Goal: Task Accomplishment & Management: Manage account settings

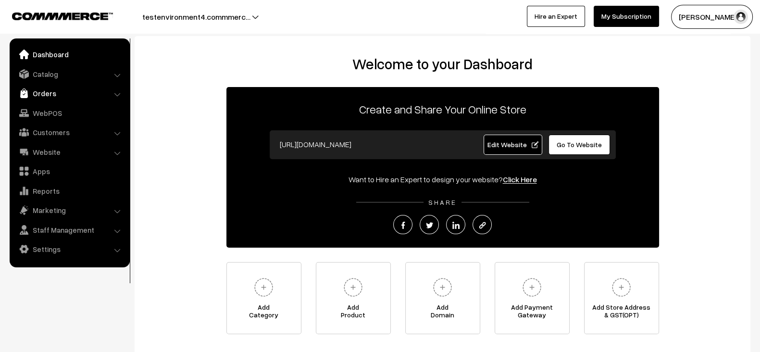
click at [66, 93] on link "Orders" at bounding box center [69, 93] width 114 height 17
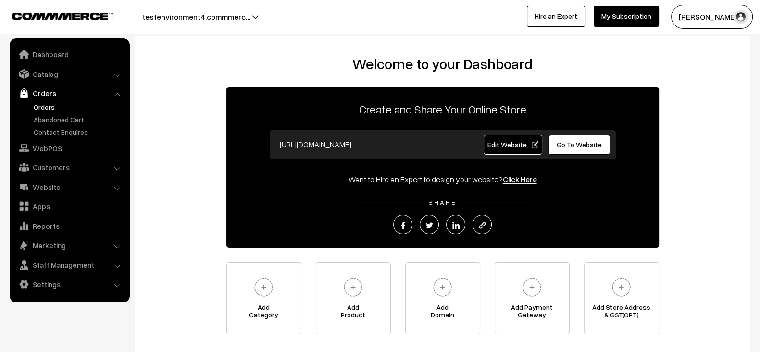
click at [46, 108] on link "Orders" at bounding box center [78, 107] width 95 height 10
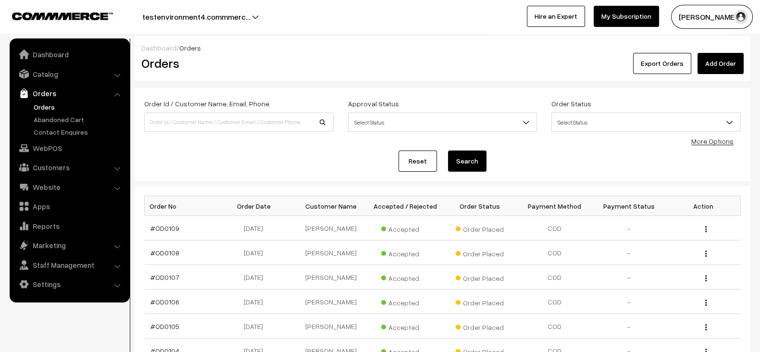
click at [241, 20] on button "testenvironment4.commmerc…" at bounding box center [196, 17] width 175 height 24
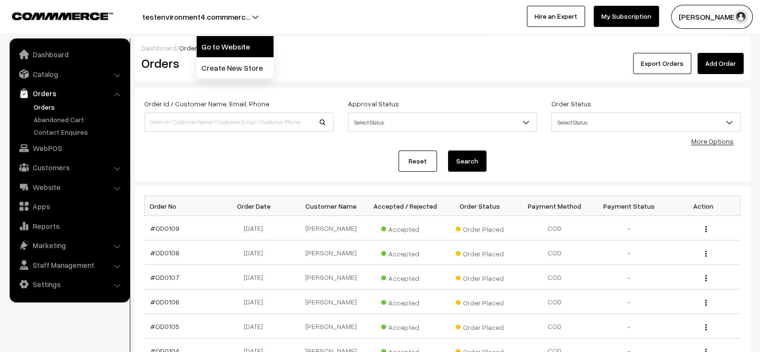
click at [212, 45] on link "Go to Website" at bounding box center [235, 46] width 77 height 21
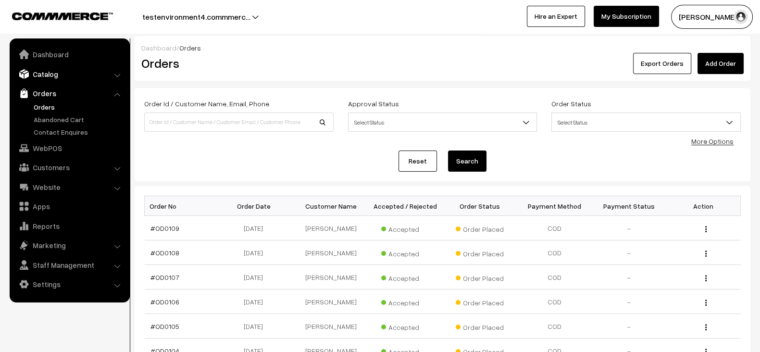
click at [74, 78] on link "Catalog" at bounding box center [69, 73] width 114 height 17
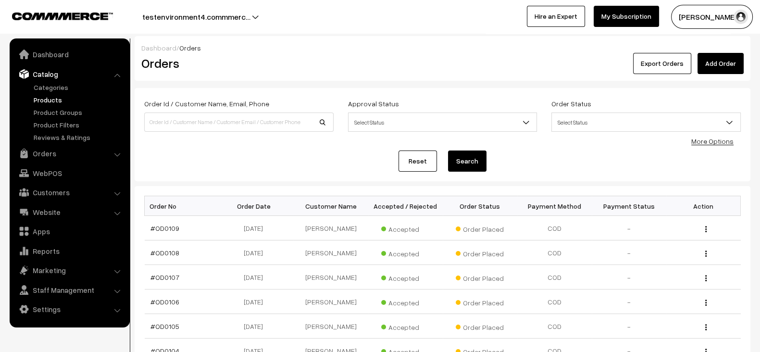
click at [57, 95] on link "Products" at bounding box center [78, 100] width 95 height 10
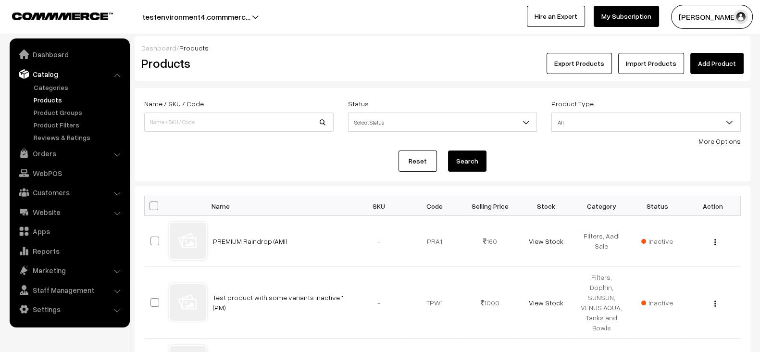
click at [736, 70] on link "Add Product" at bounding box center [716, 63] width 53 height 21
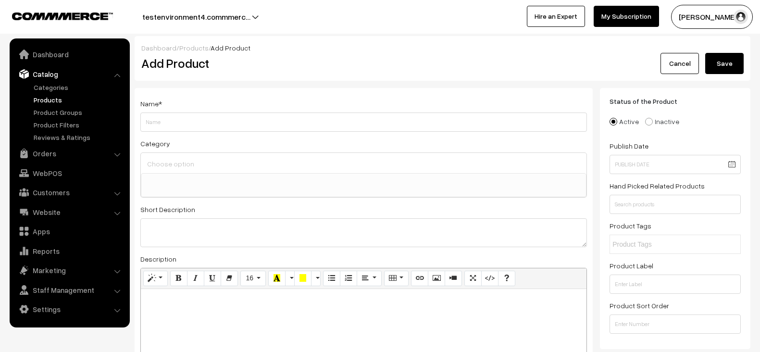
select select
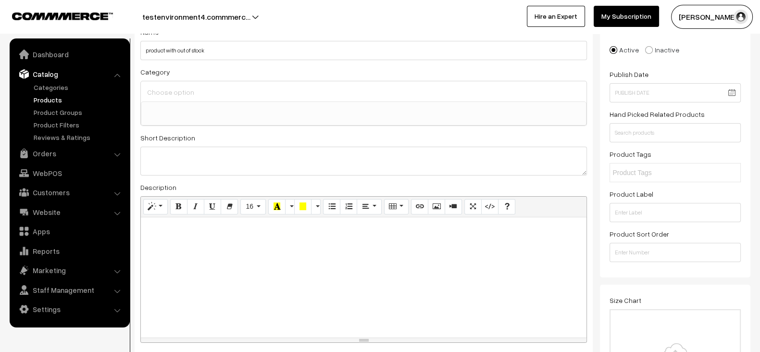
scroll to position [79, 0]
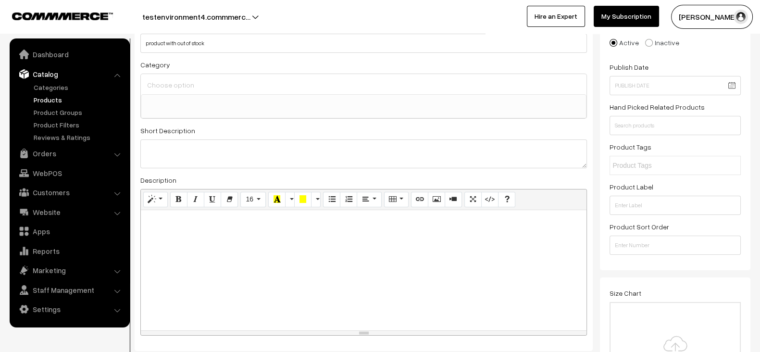
type input "product with out of stock"
paste textarea "product with out of stock"
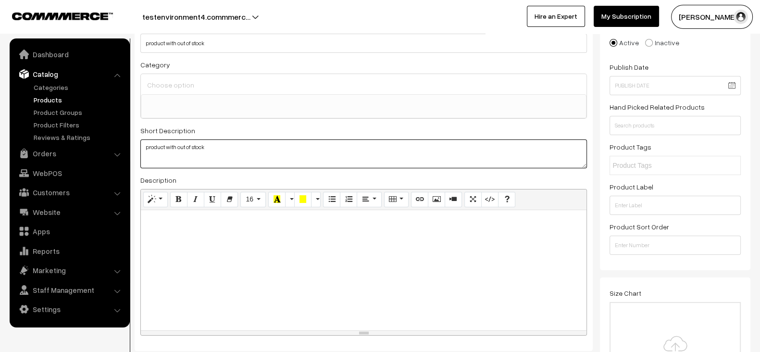
click at [278, 148] on textarea "product with out of stock" at bounding box center [363, 153] width 447 height 29
type textarea "product with out of stock"
paste div
click at [250, 245] on div at bounding box center [364, 270] width 446 height 120
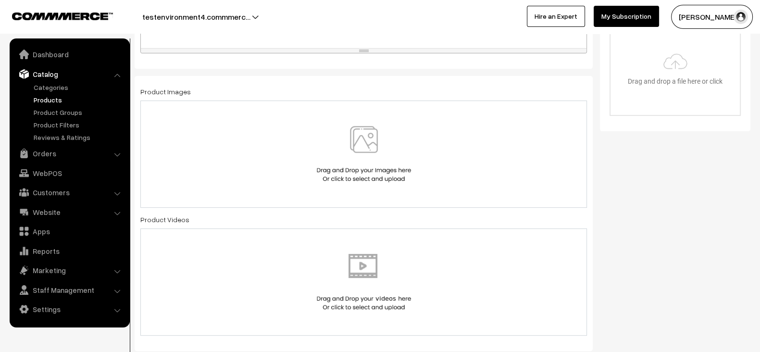
scroll to position [362, 0]
click at [311, 175] on div at bounding box center [363, 153] width 426 height 56
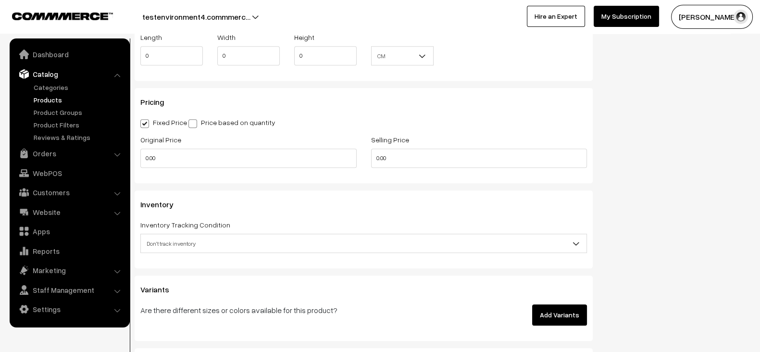
scroll to position [776, 0]
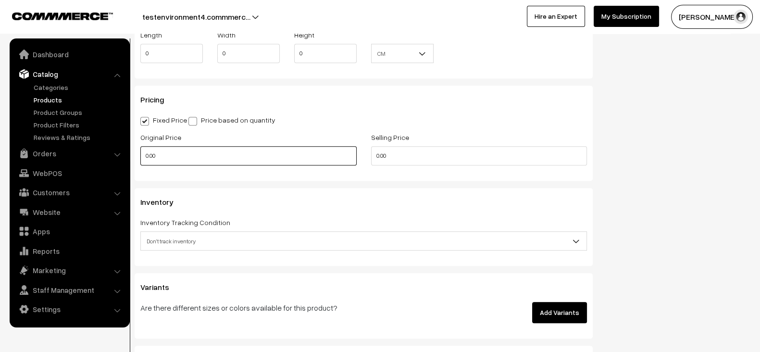
click at [224, 159] on input "0.00" at bounding box center [248, 155] width 216 height 19
click at [224, 159] on input "1" at bounding box center [248, 155] width 216 height 19
type input "1000"
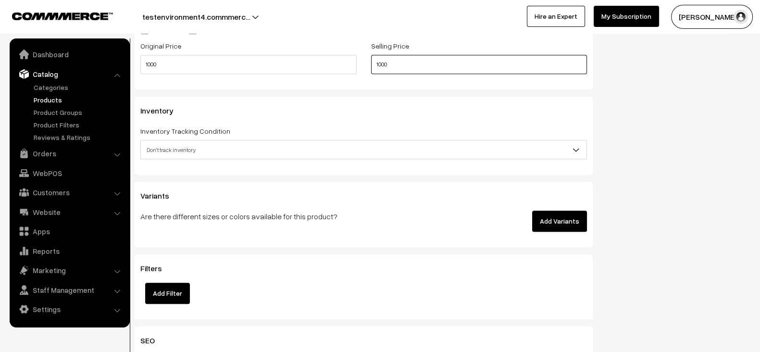
scroll to position [868, 0]
type input "1000"
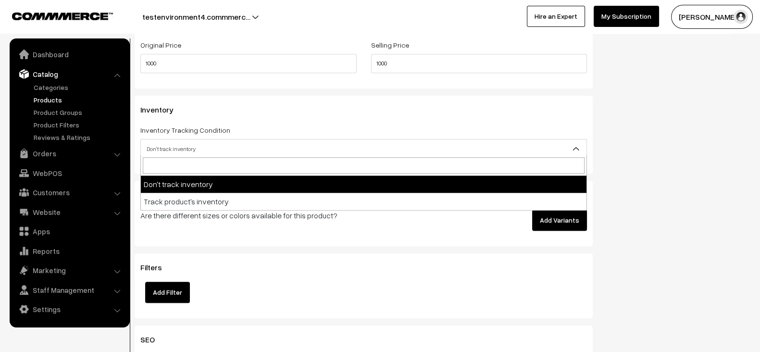
click at [237, 154] on span "Don't track inventory" at bounding box center [364, 148] width 446 height 17
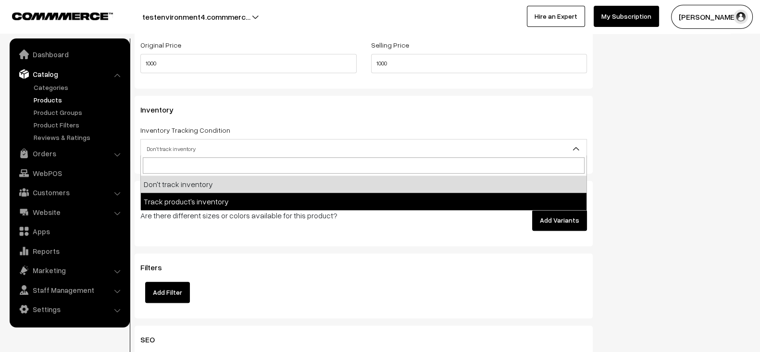
select select "2"
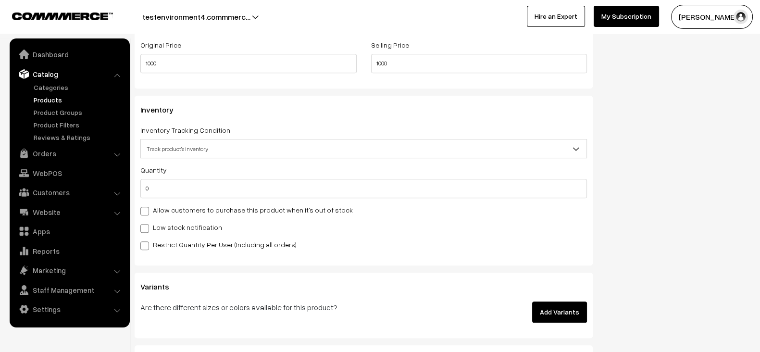
click at [175, 226] on label "Low stock notification" at bounding box center [181, 227] width 82 height 10
click at [147, 226] on input "Low stock notification" at bounding box center [143, 227] width 6 height 6
checkbox input "true"
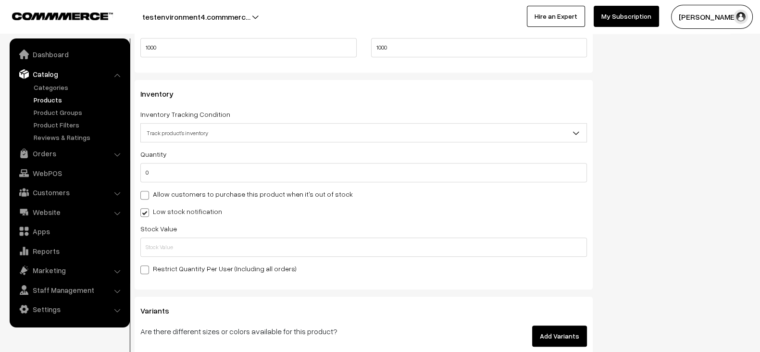
scroll to position [886, 0]
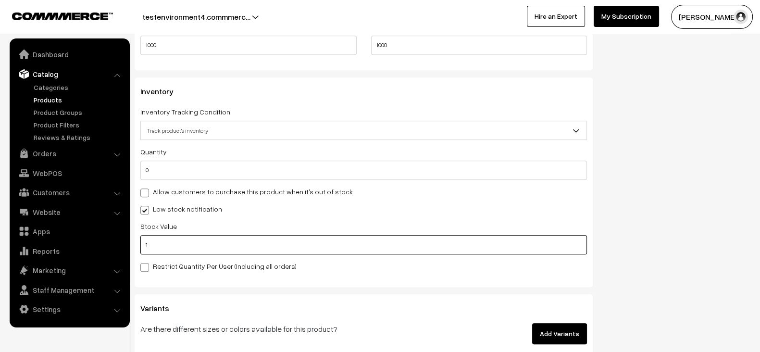
click at [277, 238] on input "1" at bounding box center [363, 244] width 447 height 19
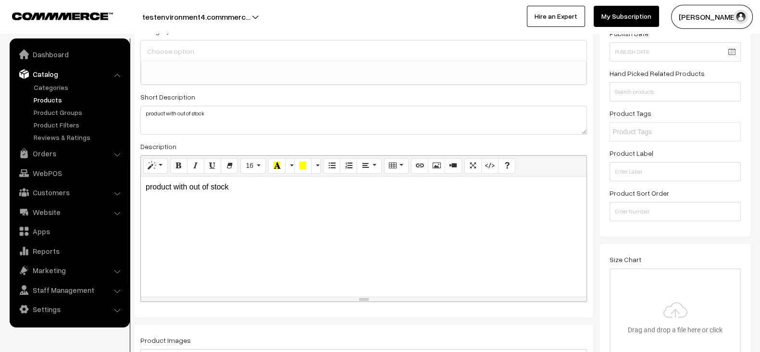
scroll to position [0, 0]
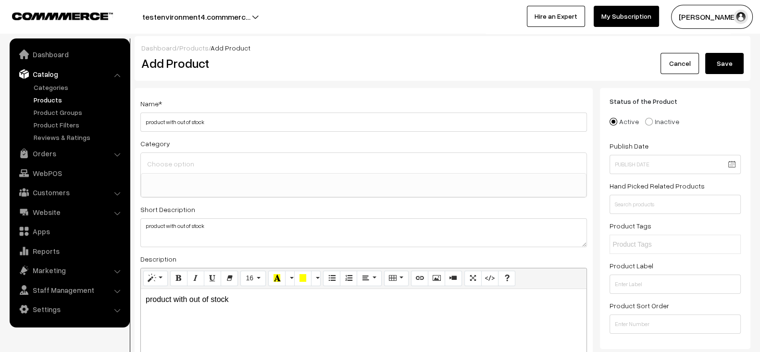
type input "10"
click at [725, 66] on button "Save" at bounding box center [724, 63] width 38 height 21
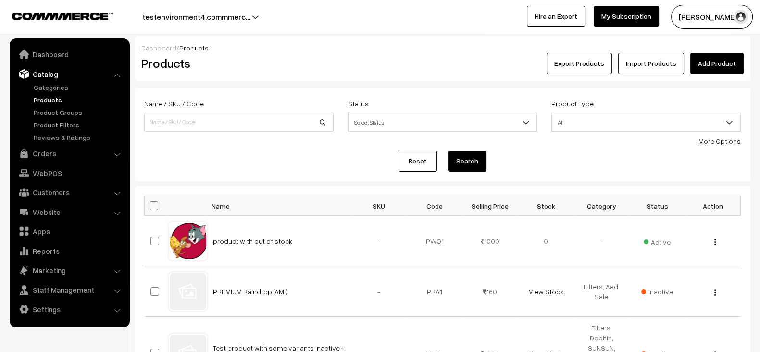
click at [650, 67] on link "Import Products" at bounding box center [651, 63] width 66 height 21
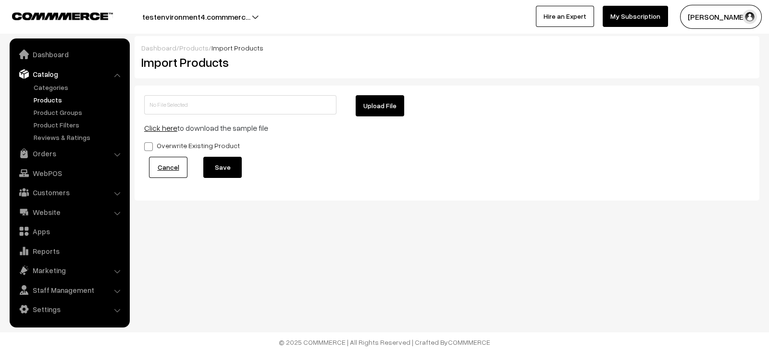
click at [164, 125] on link "Click here" at bounding box center [160, 128] width 33 height 10
click at [365, 116] on form "Upload File Click here to download the sample file Overwrite Existing Product C…" at bounding box center [447, 143] width 606 height 96
click at [373, 107] on button "Upload File" at bounding box center [380, 105] width 49 height 21
type input "product-import-sample (14).zip"
click at [221, 169] on button "Save" at bounding box center [222, 167] width 38 height 21
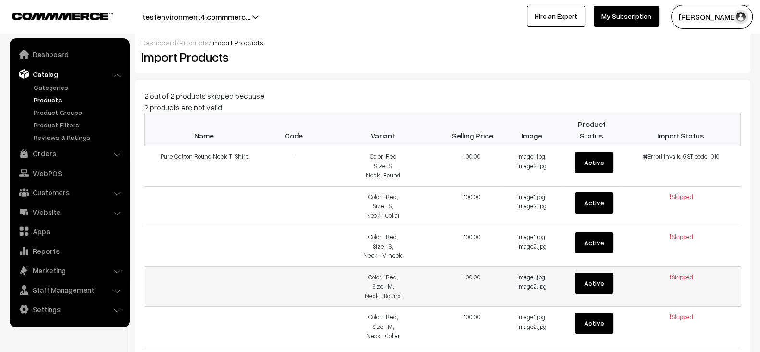
scroll to position [6, 0]
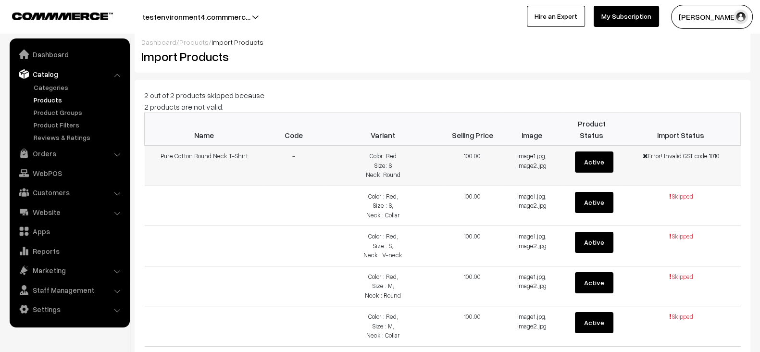
click at [714, 152] on span "Error! Invalid GST code 1010" at bounding box center [681, 156] width 77 height 8
copy span "1010"
click at [53, 306] on link "Settings" at bounding box center [69, 308] width 114 height 17
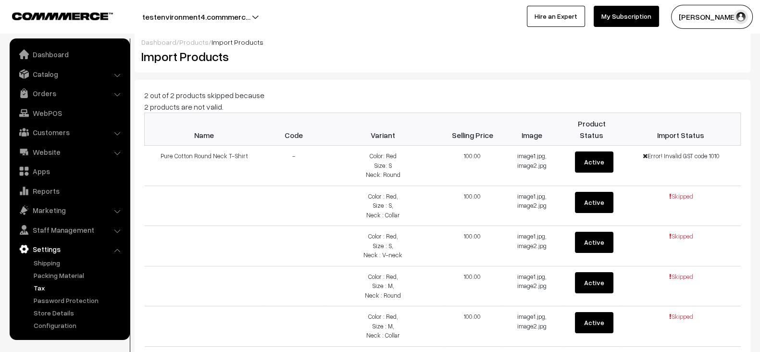
click at [46, 287] on link "Tax" at bounding box center [78, 288] width 95 height 10
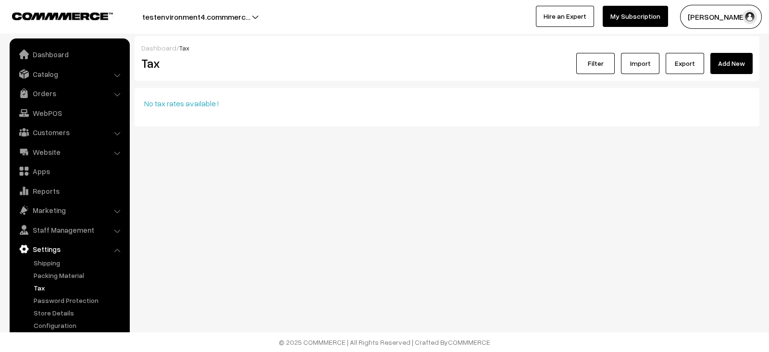
click at [734, 54] on link "Add New" at bounding box center [732, 63] width 42 height 21
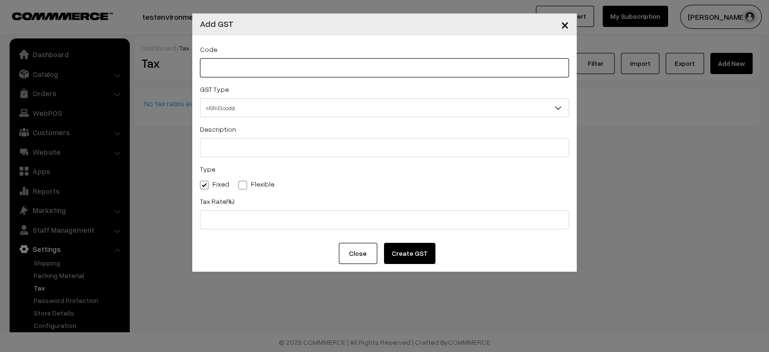
click at [262, 73] on input "text" at bounding box center [384, 67] width 369 height 19
paste input "1010"
type input "1010"
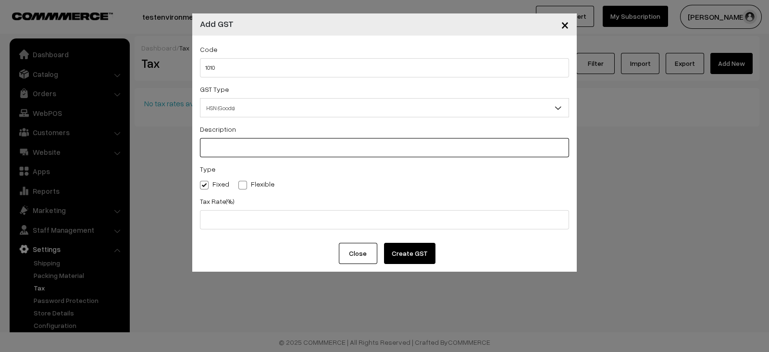
click at [248, 145] on input "text" at bounding box center [384, 147] width 369 height 19
paste input "1010"
type input "1010"
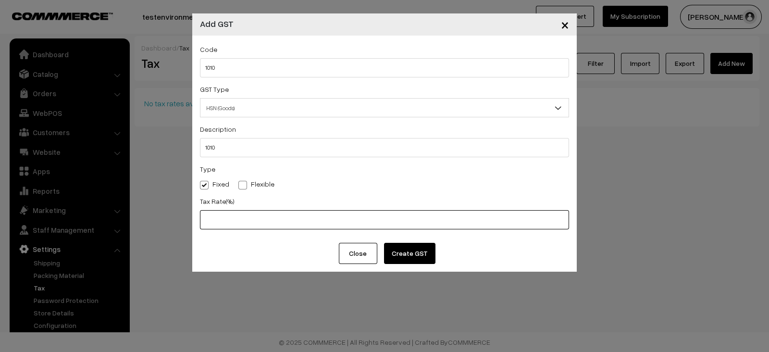
click at [239, 216] on input "text" at bounding box center [384, 219] width 369 height 19
type input "10"
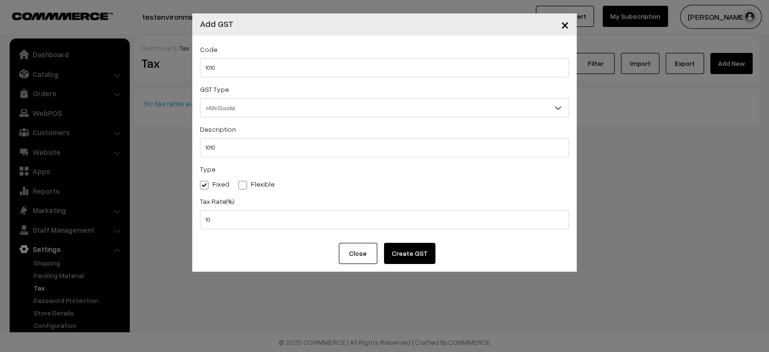
click at [431, 249] on button "Create GST" at bounding box center [409, 253] width 51 height 21
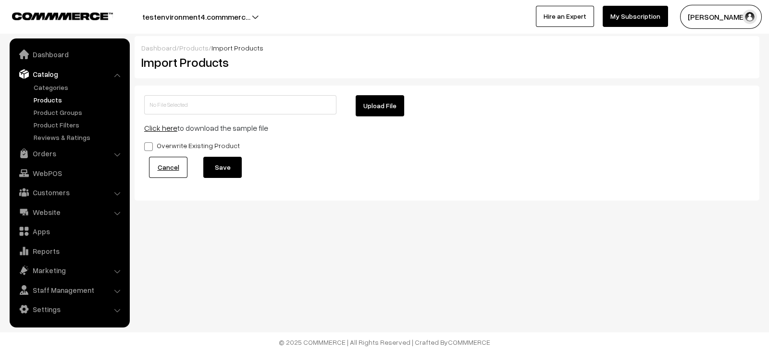
click at [386, 107] on button "Upload File" at bounding box center [380, 105] width 49 height 21
type input "product-import-sample (14).zip"
click at [234, 161] on button "Save" at bounding box center [222, 167] width 38 height 21
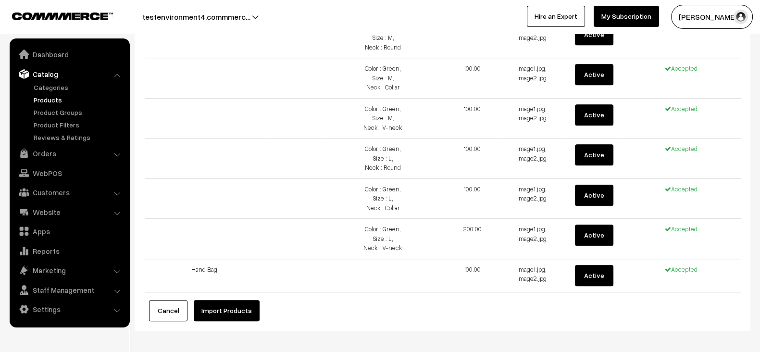
scroll to position [991, 0]
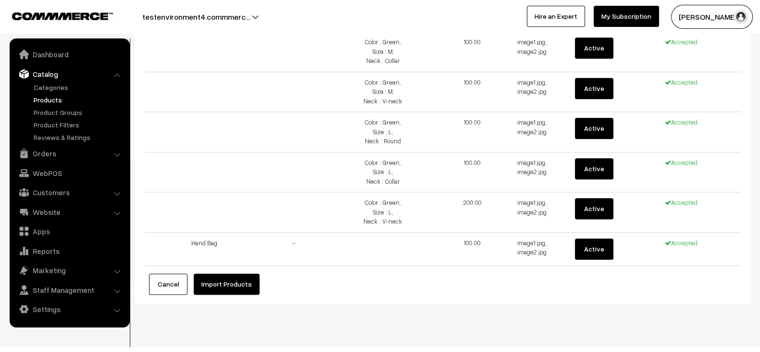
click at [204, 275] on button "Import Products" at bounding box center [227, 284] width 66 height 21
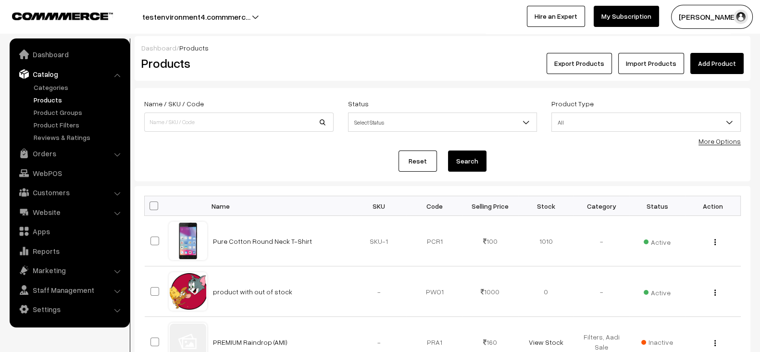
click at [329, 164] on div "Reset Search" at bounding box center [442, 160] width 597 height 21
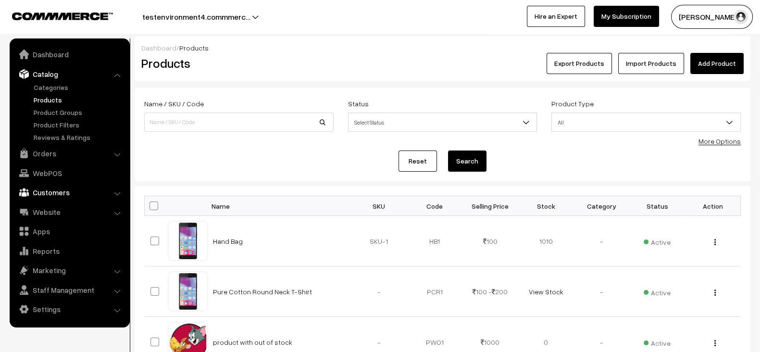
click at [60, 196] on link "Customers" at bounding box center [69, 192] width 114 height 17
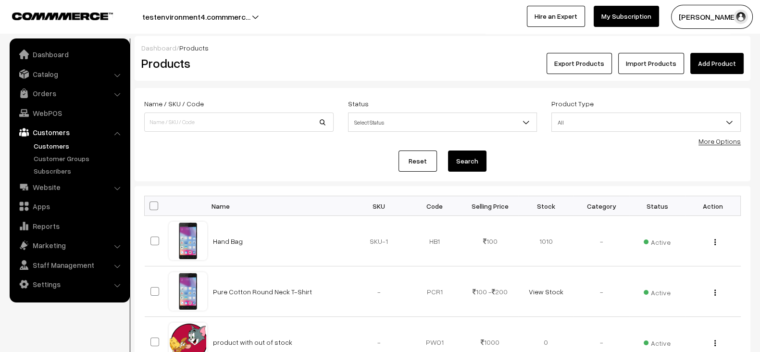
click at [52, 148] on link "Customers" at bounding box center [78, 146] width 95 height 10
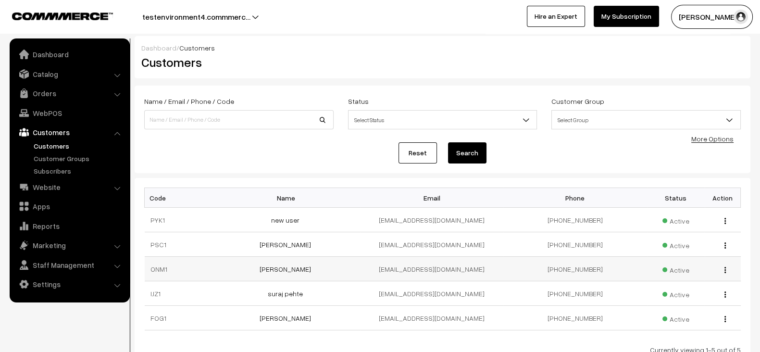
click at [726, 271] on button "button" at bounding box center [725, 270] width 2 height 8
click at [486, 272] on td "[EMAIL_ADDRESS][DOMAIN_NAME]" at bounding box center [431, 269] width 143 height 25
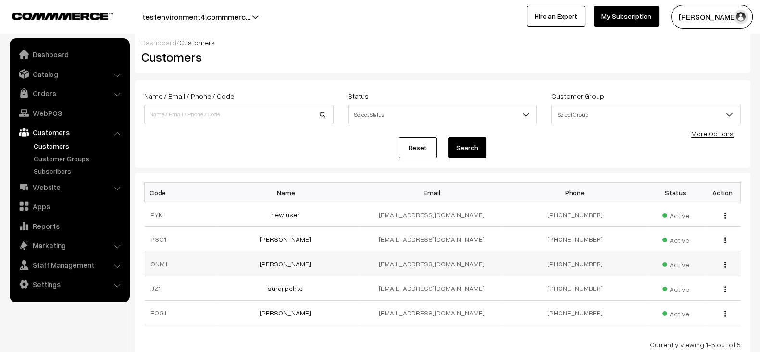
scroll to position [6, 0]
click at [456, 260] on td "[EMAIL_ADDRESS][DOMAIN_NAME]" at bounding box center [431, 263] width 143 height 25
click at [156, 261] on td "ONM1" at bounding box center [181, 263] width 72 height 25
click at [281, 259] on link "[PERSON_NAME]" at bounding box center [285, 263] width 51 height 8
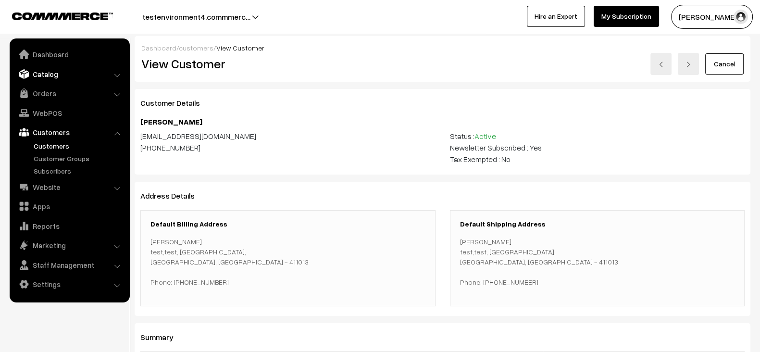
click at [58, 76] on link "Catalog" at bounding box center [69, 73] width 114 height 17
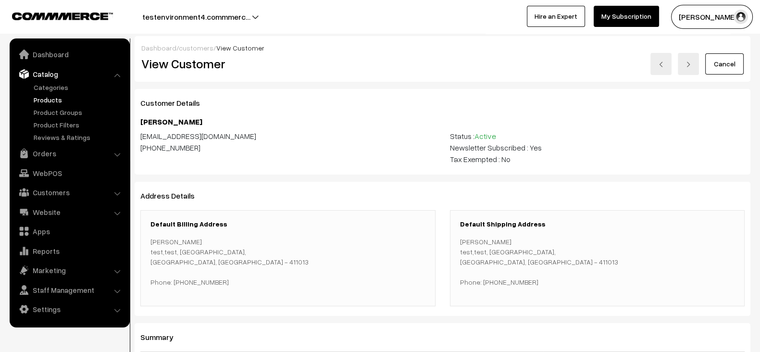
click at [52, 99] on link "Products" at bounding box center [78, 100] width 95 height 10
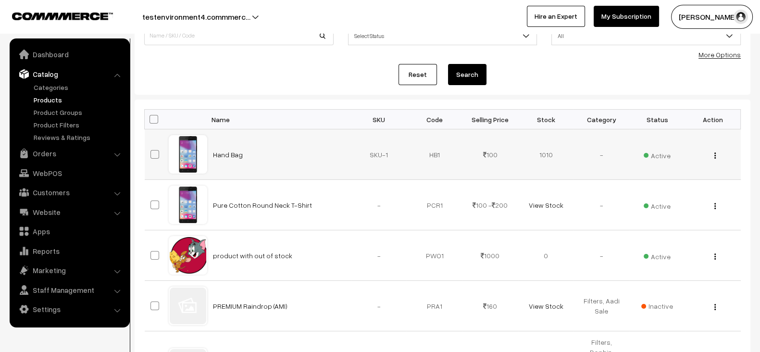
scroll to position [91, 0]
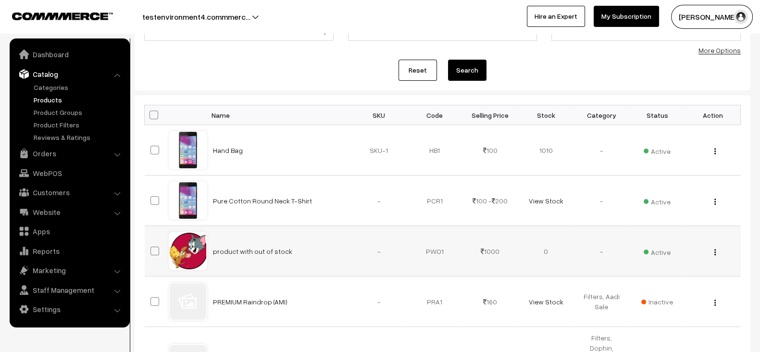
click at [325, 251] on td "product with out of stock" at bounding box center [279, 251] width 144 height 50
copy tr "product with out of stock"
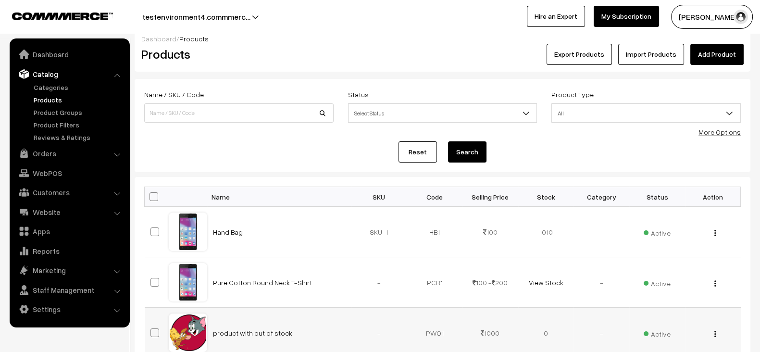
scroll to position [0, 0]
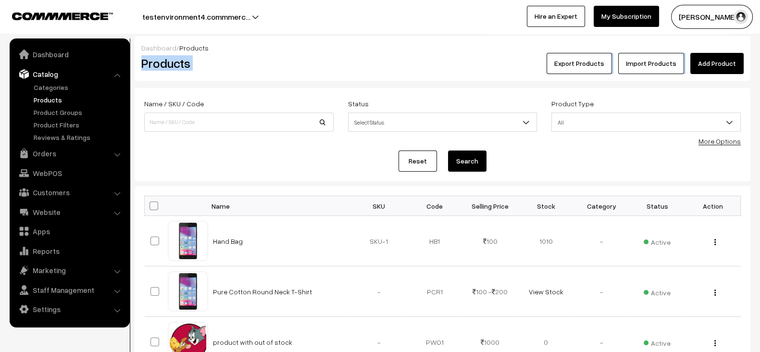
drag, startPoint x: 741, startPoint y: 50, endPoint x: 728, endPoint y: 64, distance: 19.4
click at [728, 64] on div "Dashboard / Products Products Export Products Import Products Add Product" at bounding box center [443, 58] width 616 height 45
click at [728, 64] on link "Add Product" at bounding box center [716, 63] width 53 height 21
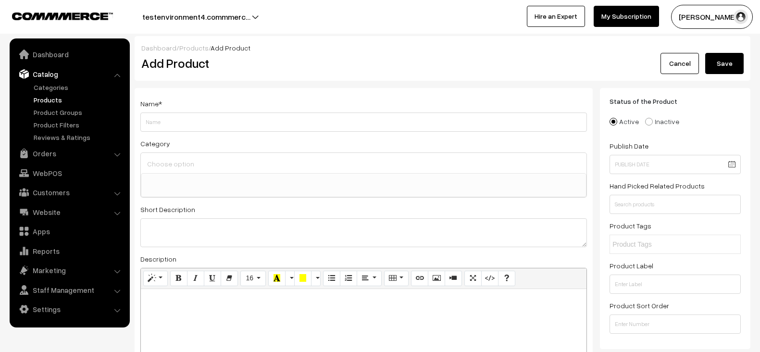
select select
click at [179, 123] on input "product with out of stock" at bounding box center [363, 121] width 447 height 19
type input "product with less stock"
paste textarea "product with less stock"
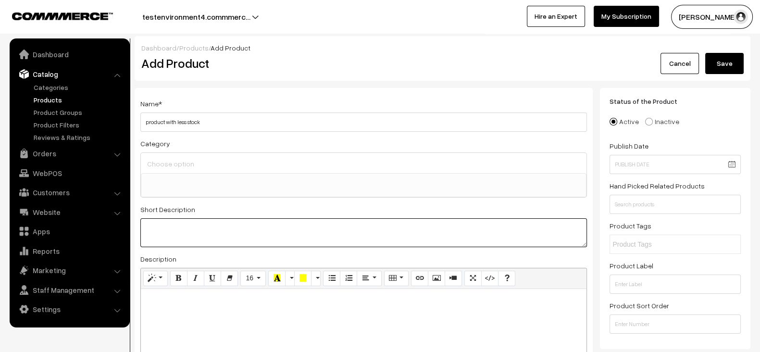
click at [224, 228] on textarea at bounding box center [363, 232] width 447 height 29
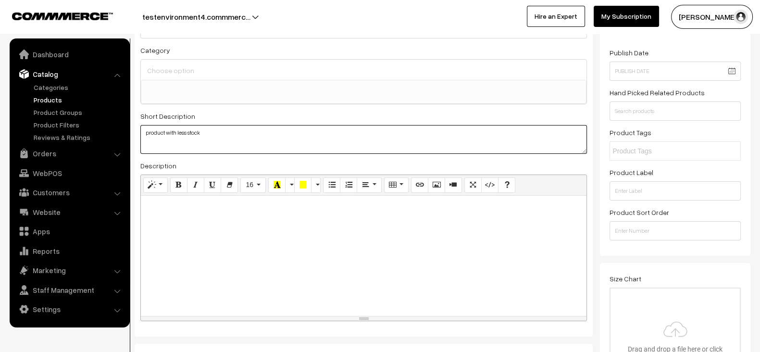
scroll to position [93, 0]
type textarea "product with less stock"
click at [224, 228] on div at bounding box center [364, 256] width 446 height 120
paste div
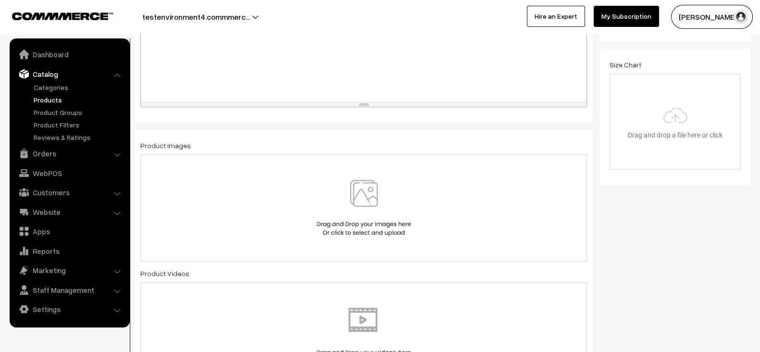
scroll to position [308, 0]
click at [250, 214] on div at bounding box center [363, 207] width 426 height 56
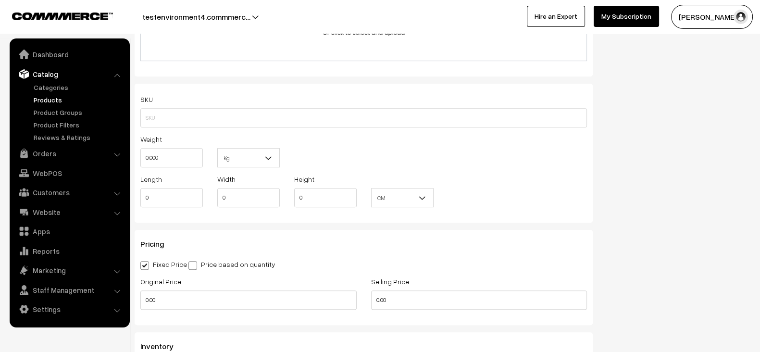
scroll to position [633, 0]
click at [211, 300] on input "0.00" at bounding box center [248, 298] width 216 height 19
type input "1000"
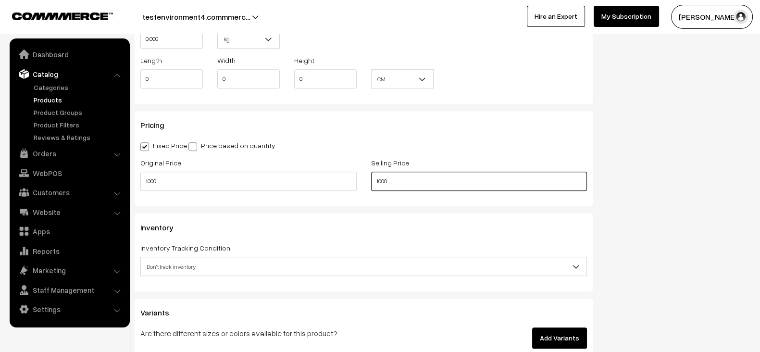
scroll to position [751, 0]
type input "1000"
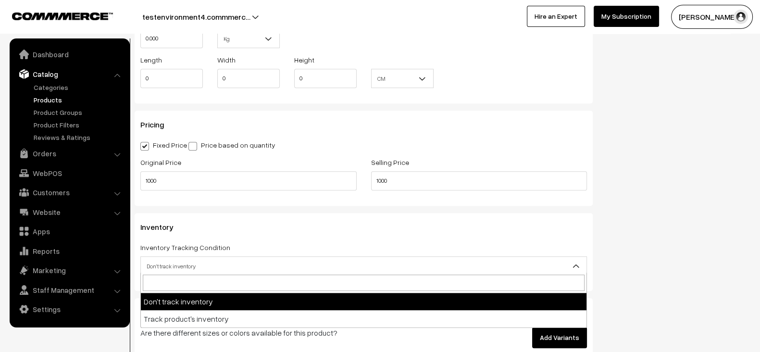
click at [227, 258] on span "Don't track inventory" at bounding box center [364, 266] width 446 height 17
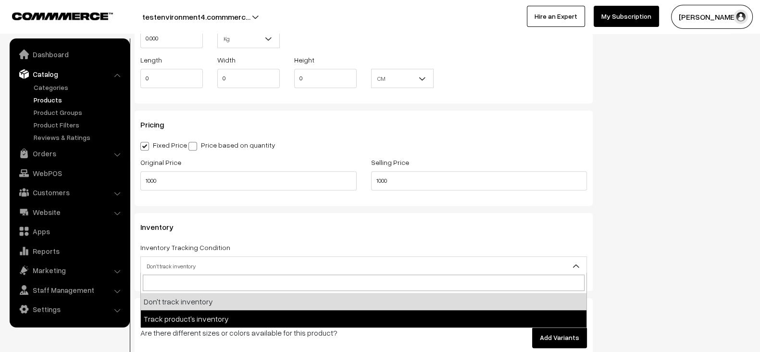
select select "2"
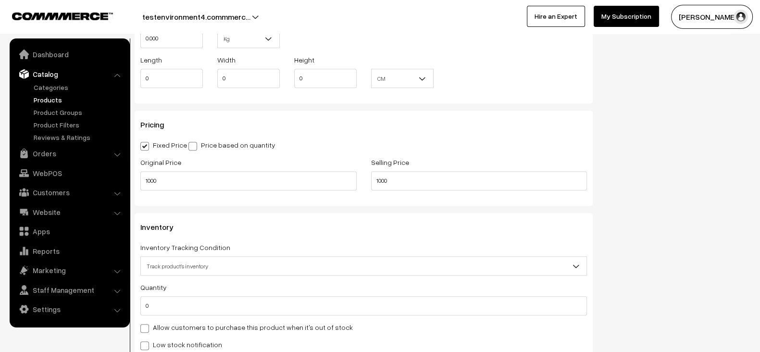
scroll to position [854, 0]
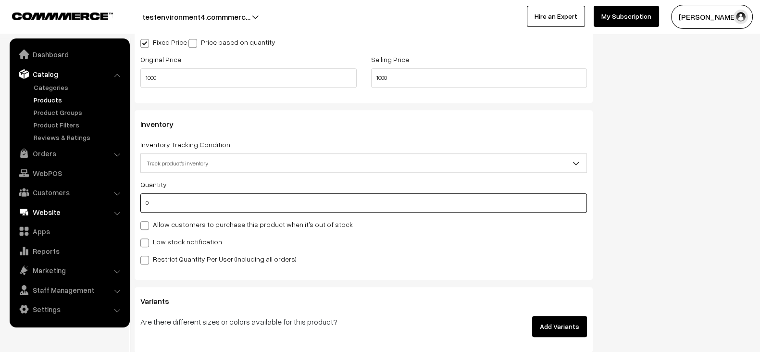
drag, startPoint x: 197, startPoint y: 206, endPoint x: 120, endPoint y: 209, distance: 77.4
click at [120, 209] on body "Thank you for showing interest. Our team will call you shortly. Close testenvir…" at bounding box center [380, 2] width 760 height 1713
type input "10"
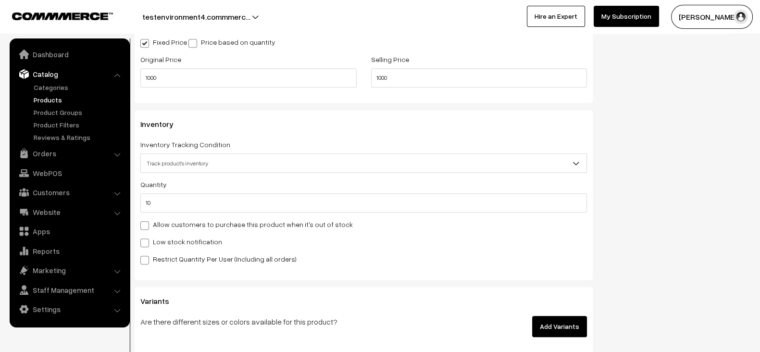
click at [194, 237] on label "Low stock notification" at bounding box center [181, 242] width 82 height 10
click at [147, 238] on input "Low stock notification" at bounding box center [143, 241] width 6 height 6
checkbox input "true"
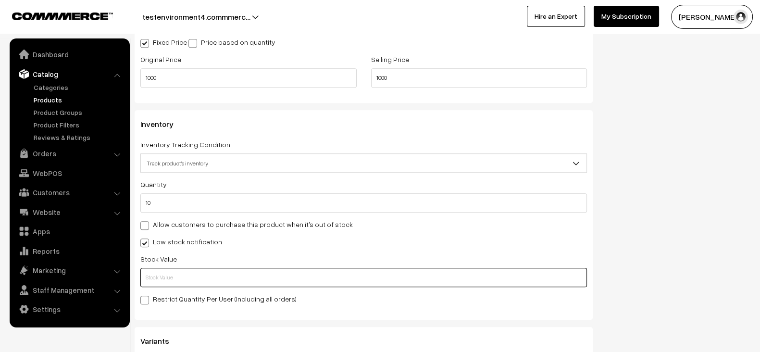
click at [219, 270] on input "text" at bounding box center [363, 277] width 447 height 19
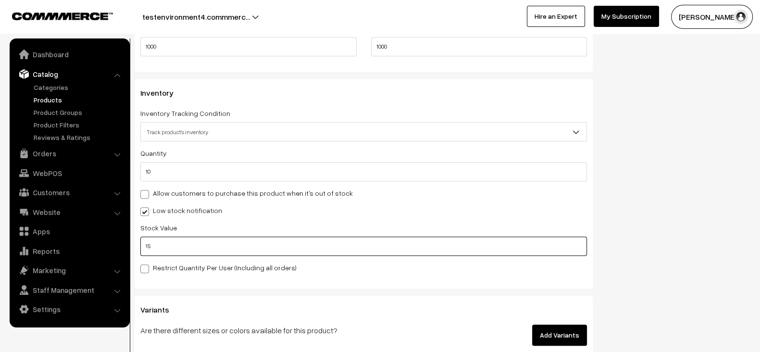
scroll to position [886, 0]
type input "15"
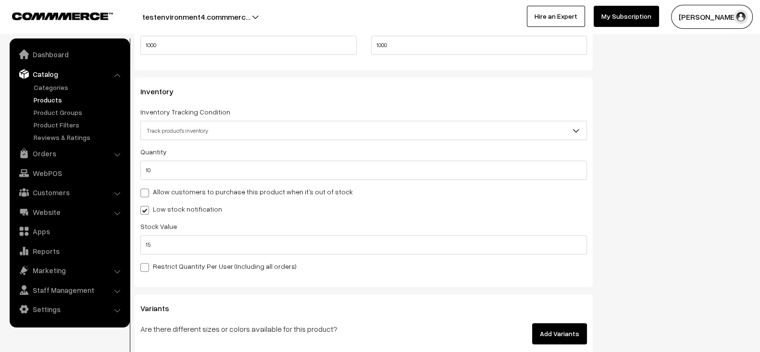
click at [265, 266] on label "Restrict Quantity Per User (Including all orders)" at bounding box center [218, 266] width 156 height 10
click at [147, 266] on input "Restrict Quantity Per User (Including all orders)" at bounding box center [143, 265] width 6 height 6
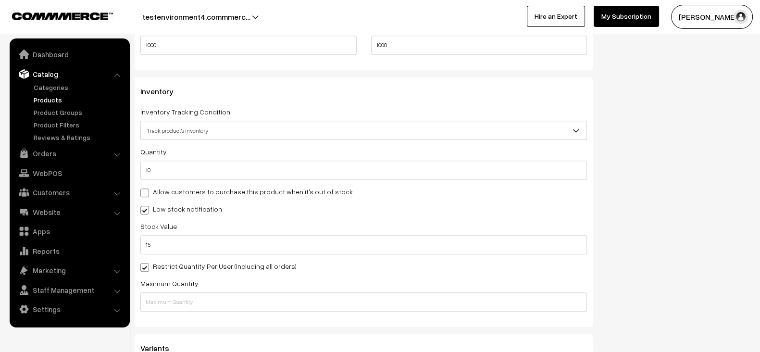
click at [265, 266] on label "Restrict Quantity Per User (Including all orders)" at bounding box center [218, 266] width 156 height 10
click at [147, 266] on input "Restrict Quantity Per User (Including all orders)" at bounding box center [143, 265] width 6 height 6
checkbox input "false"
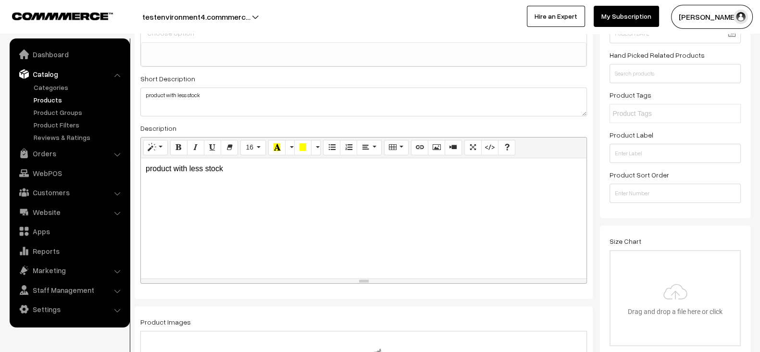
scroll to position [0, 0]
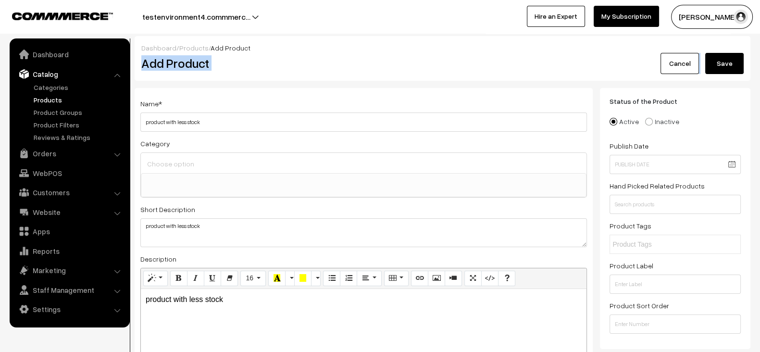
drag, startPoint x: 730, startPoint y: 49, endPoint x: 727, endPoint y: 61, distance: 12.3
click at [727, 61] on div "Dashboard / Products / Add Product Add Product Cancel Save" at bounding box center [443, 58] width 616 height 45
click at [727, 61] on button "Save" at bounding box center [724, 63] width 38 height 21
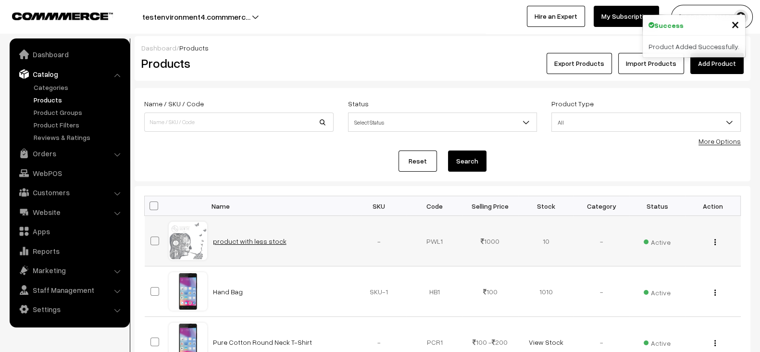
click at [262, 243] on link "product with less stock" at bounding box center [250, 241] width 74 height 8
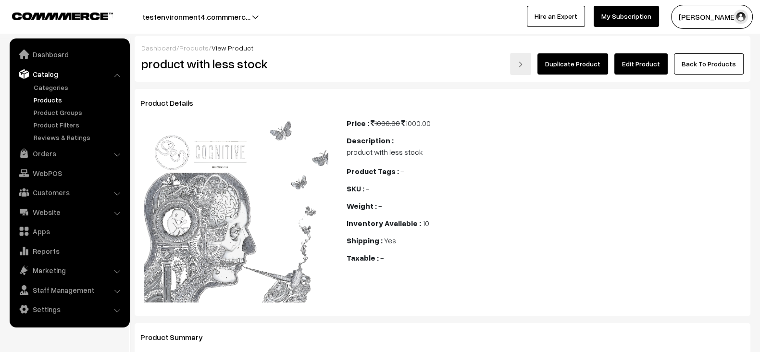
click at [629, 74] on div "Duplicate Product Edit Product Back To Products" at bounding box center [545, 64] width 397 height 22
click at [640, 66] on link "Edit Product" at bounding box center [640, 63] width 53 height 21
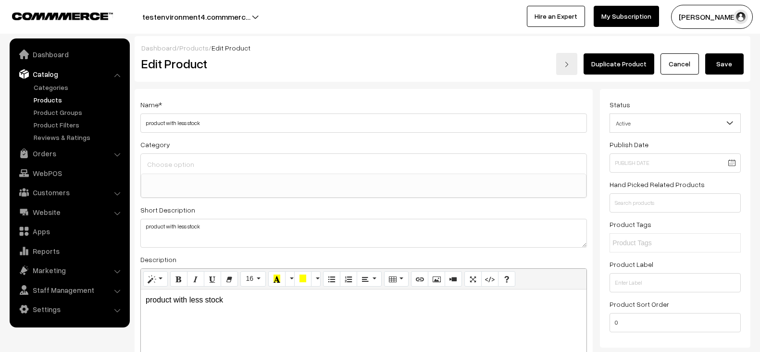
select select
click at [723, 67] on button "Save" at bounding box center [724, 63] width 38 height 21
